Goal: Information Seeking & Learning: Learn about a topic

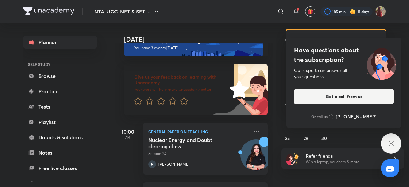
scroll to position [17, 0]
click at [153, 161] on icon at bounding box center [152, 164] width 8 height 8
click at [390, 147] on icon at bounding box center [391, 144] width 8 height 8
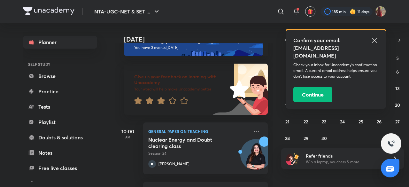
click at [375, 42] on icon at bounding box center [375, 40] width 8 height 8
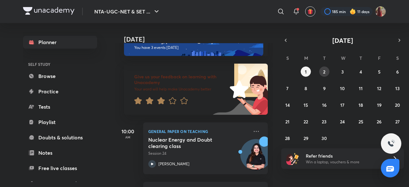
click at [325, 69] on button "2" at bounding box center [324, 71] width 10 height 10
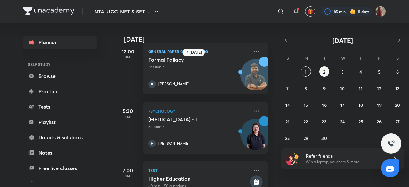
scroll to position [129, 0]
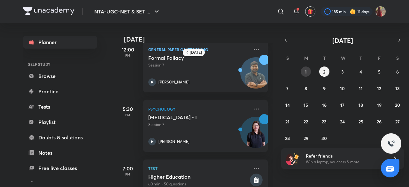
click at [303, 74] on button "1" at bounding box center [306, 71] width 10 height 10
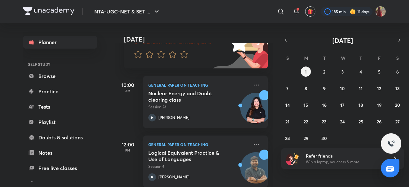
scroll to position [64, 0]
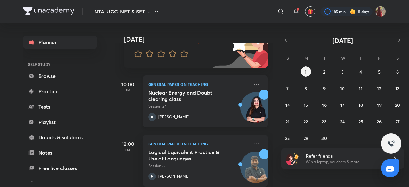
click at [152, 116] on icon at bounding box center [152, 117] width 2 height 2
